Goal: Task Accomplishment & Management: Use online tool/utility

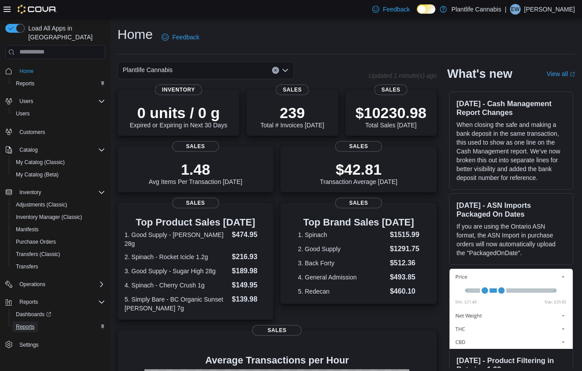
click at [34, 323] on span "Reports" at bounding box center [25, 326] width 19 height 7
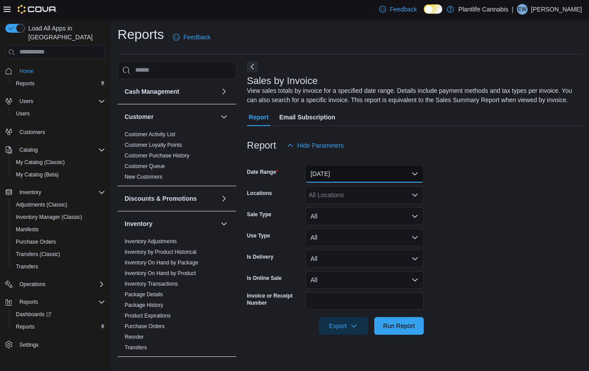
click at [393, 174] on button "Yesterday" at bounding box center [364, 174] width 118 height 18
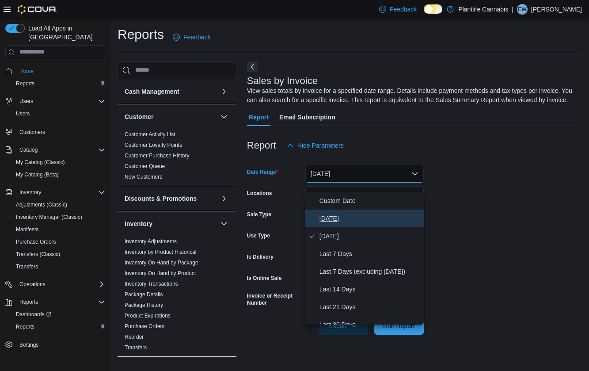
click at [360, 218] on span "Today" at bounding box center [369, 218] width 101 height 11
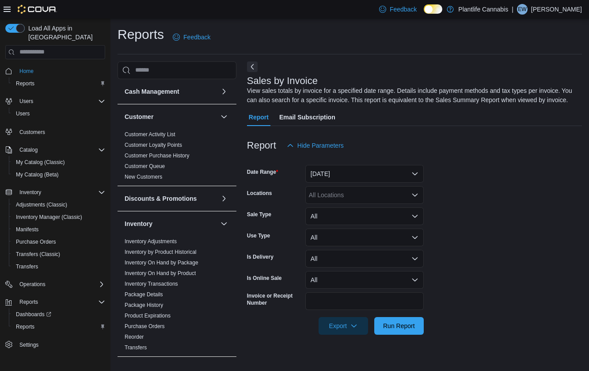
click at [357, 204] on div "All Locations" at bounding box center [364, 195] width 118 height 18
type input "***"
click at [376, 220] on span "Edmonton - Albany" at bounding box center [396, 219] width 134 height 9
click at [387, 330] on span "Run Report" at bounding box center [399, 325] width 32 height 9
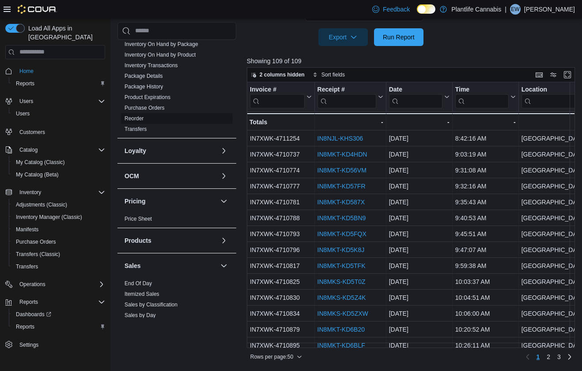
scroll to position [326, 0]
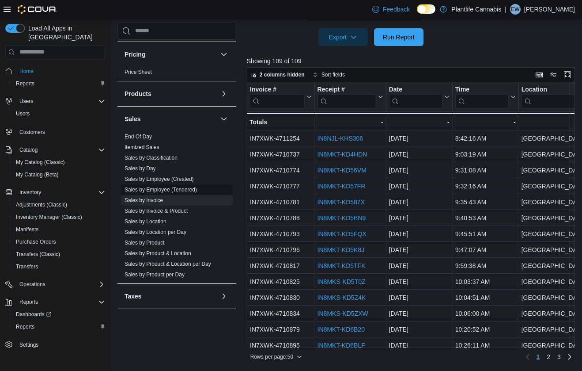
click at [160, 190] on link "Sales by Employee (Tendered)" at bounding box center [161, 189] width 72 height 6
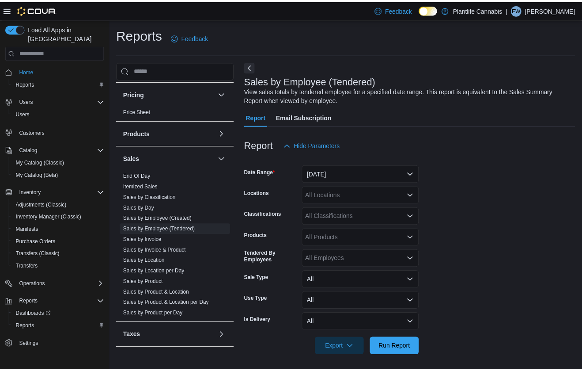
scroll to position [3, 0]
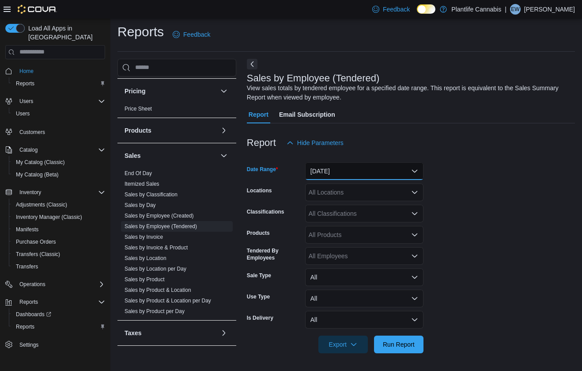
click at [365, 170] on button "Yesterday" at bounding box center [364, 171] width 118 height 18
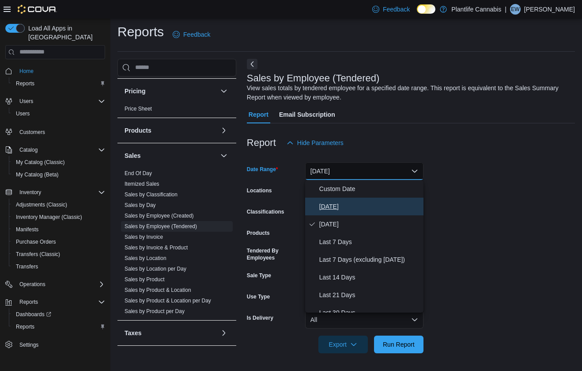
drag, startPoint x: 336, startPoint y: 201, endPoint x: 335, endPoint y: 197, distance: 4.5
click at [336, 201] on span "Today" at bounding box center [369, 206] width 101 height 11
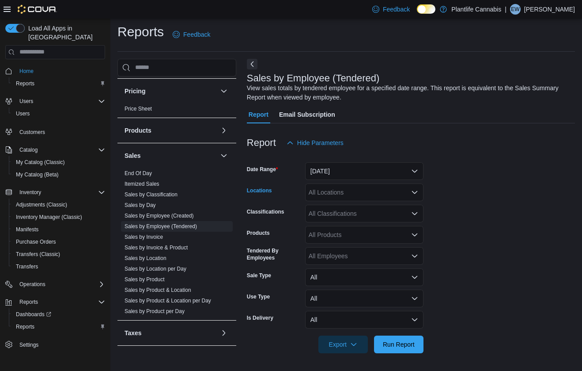
click at [339, 190] on div "All Locations" at bounding box center [364, 192] width 118 height 18
type input "**"
click at [345, 208] on span "Edmonton - Albany" at bounding box center [396, 207] width 134 height 9
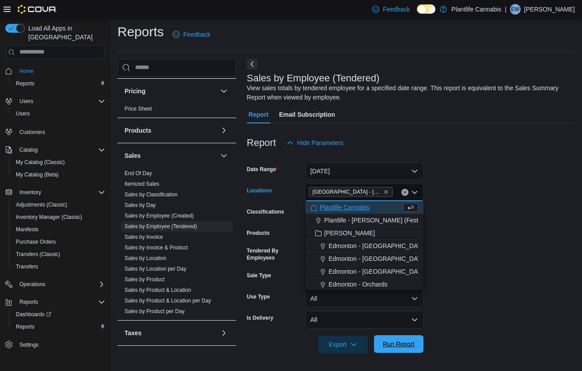
click at [410, 339] on span "Run Report" at bounding box center [398, 344] width 39 height 18
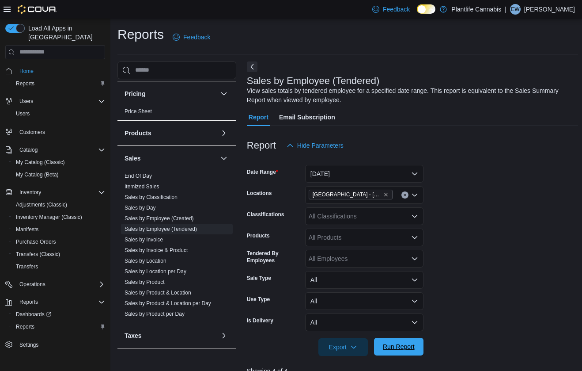
click at [405, 349] on span "Run Report" at bounding box center [399, 346] width 32 height 9
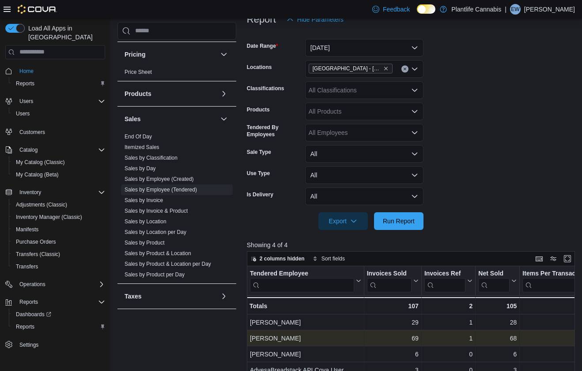
scroll to position [133, 0]
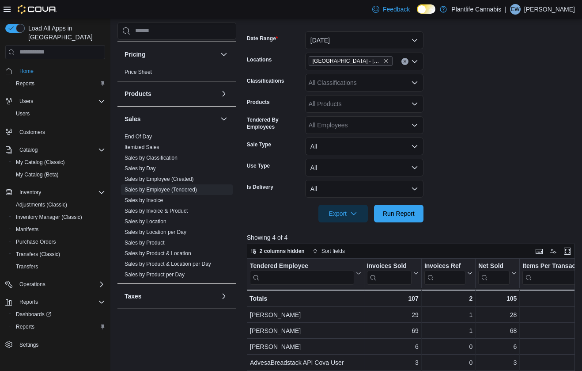
click at [409, 225] on div at bounding box center [413, 227] width 332 height 11
click at [408, 217] on span "Run Report" at bounding box center [399, 212] width 32 height 9
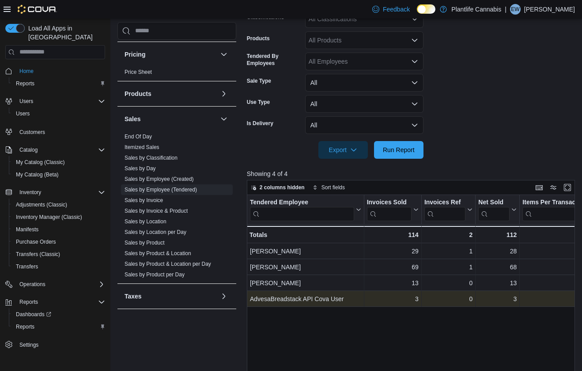
scroll to position [307, 0]
